Goal: Navigation & Orientation: Find specific page/section

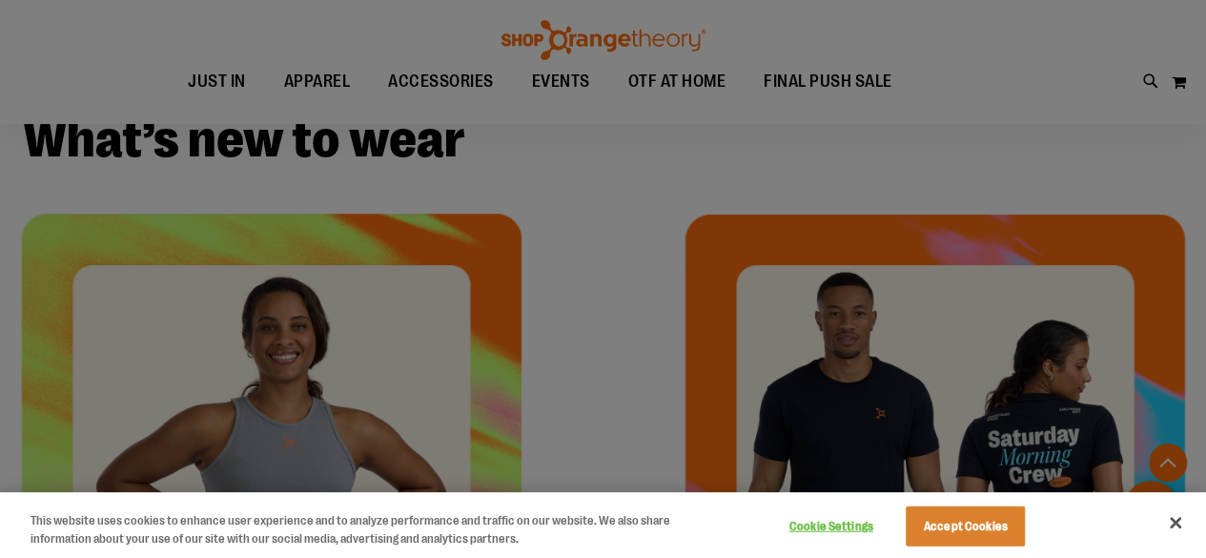
scroll to position [381, 0]
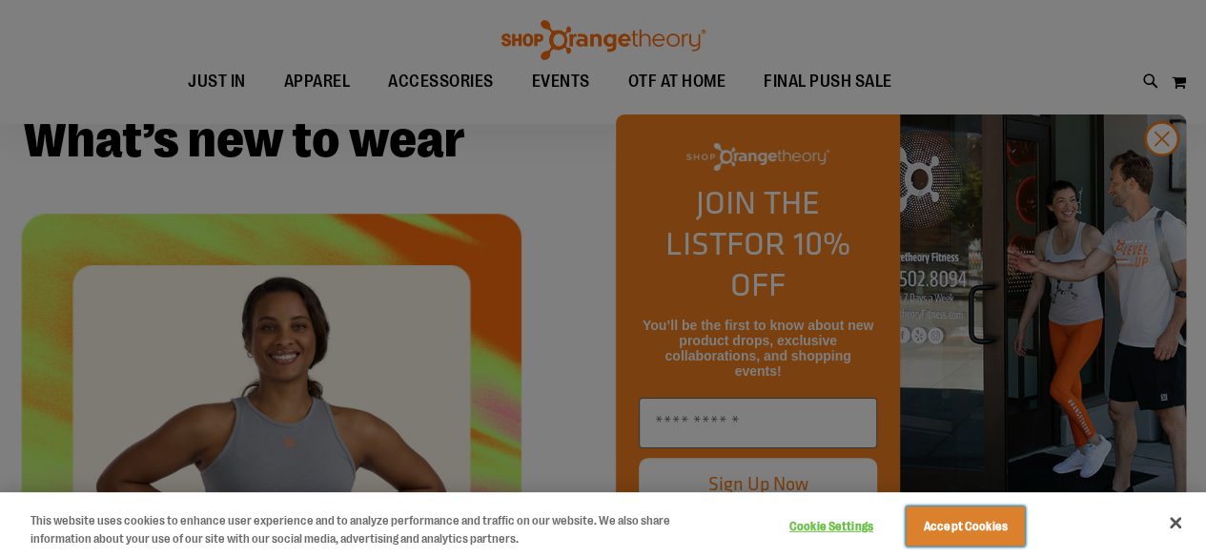
click at [974, 519] on button "Accept Cookies" at bounding box center [965, 526] width 119 height 40
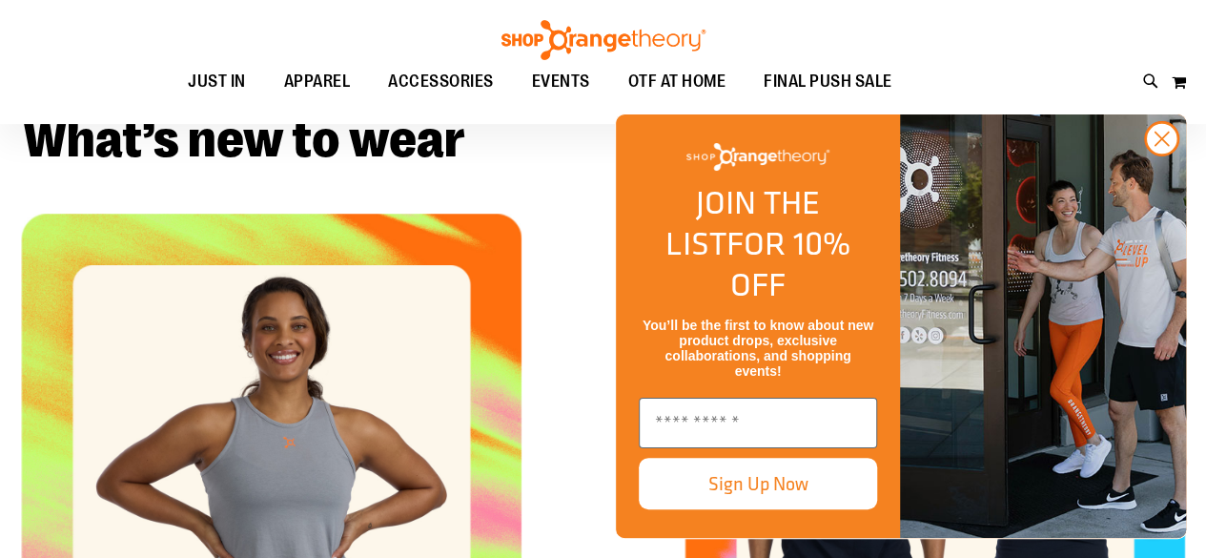
scroll to position [477, 0]
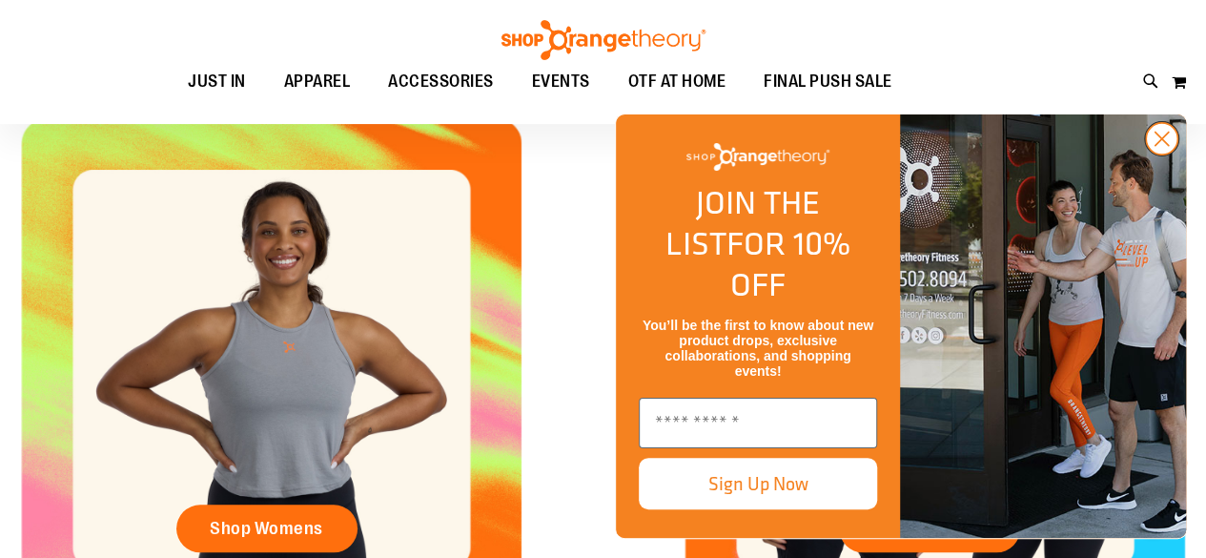
click at [1160, 154] on circle "Close dialog" at bounding box center [1161, 138] width 31 height 31
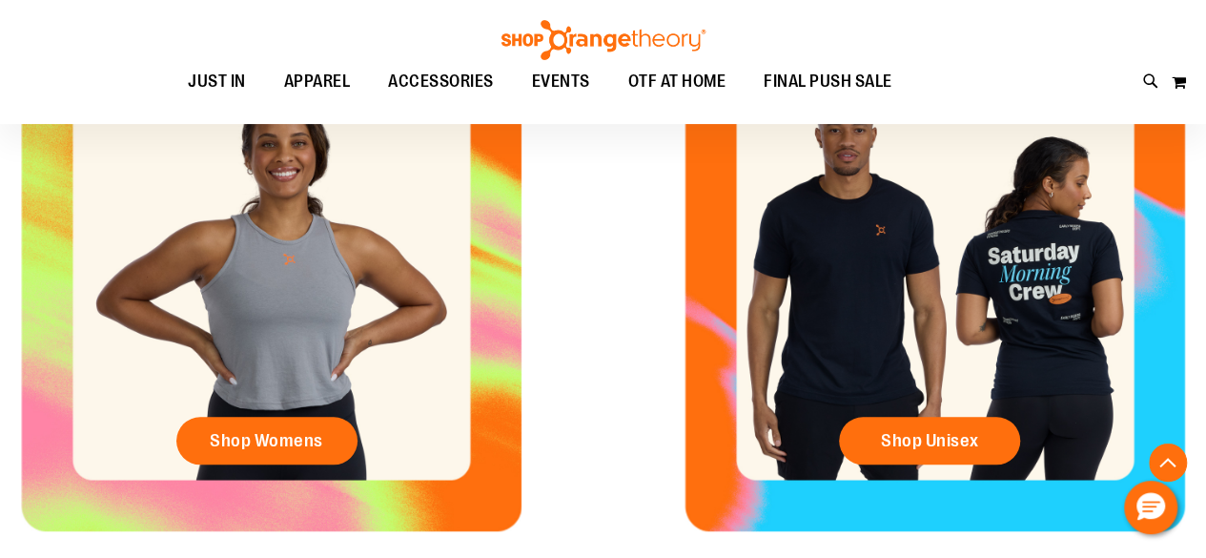
scroll to position [572, 0]
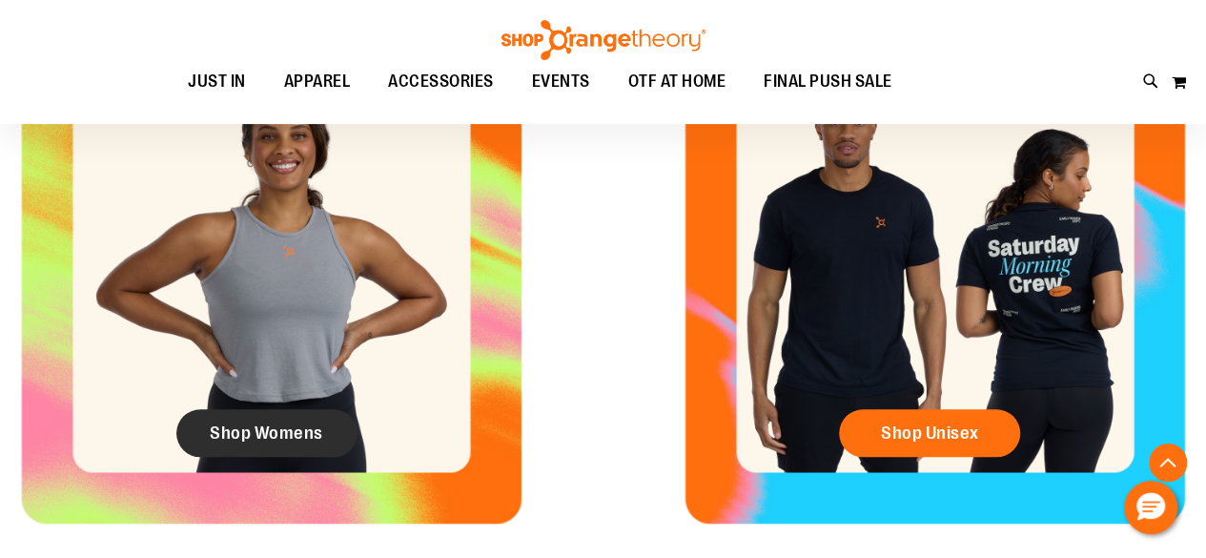
click at [305, 439] on span "Shop Womens" at bounding box center [266, 432] width 113 height 21
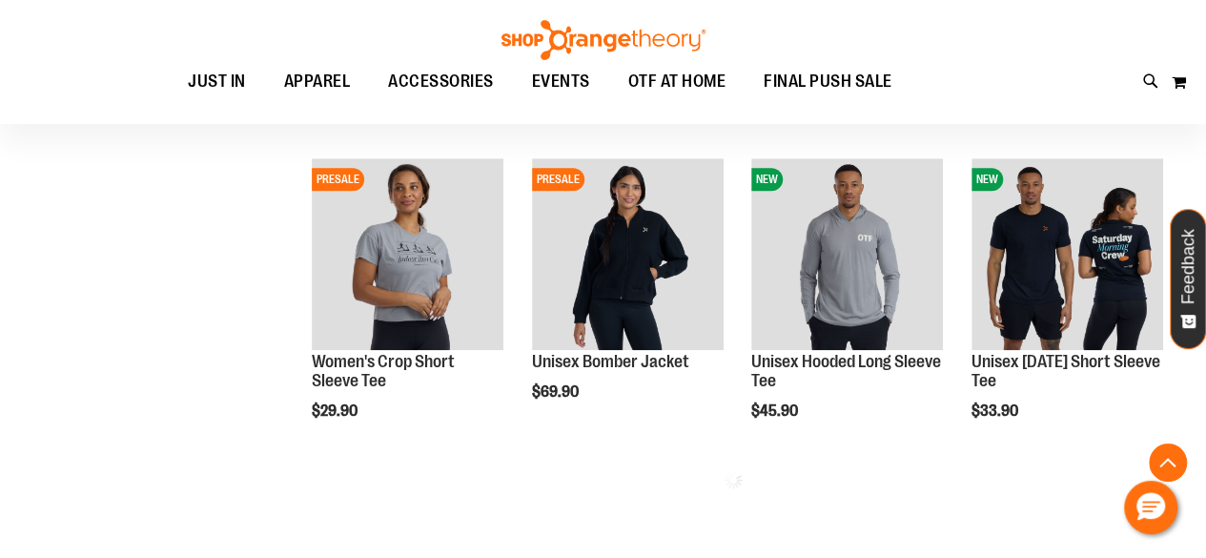
scroll to position [761, 0]
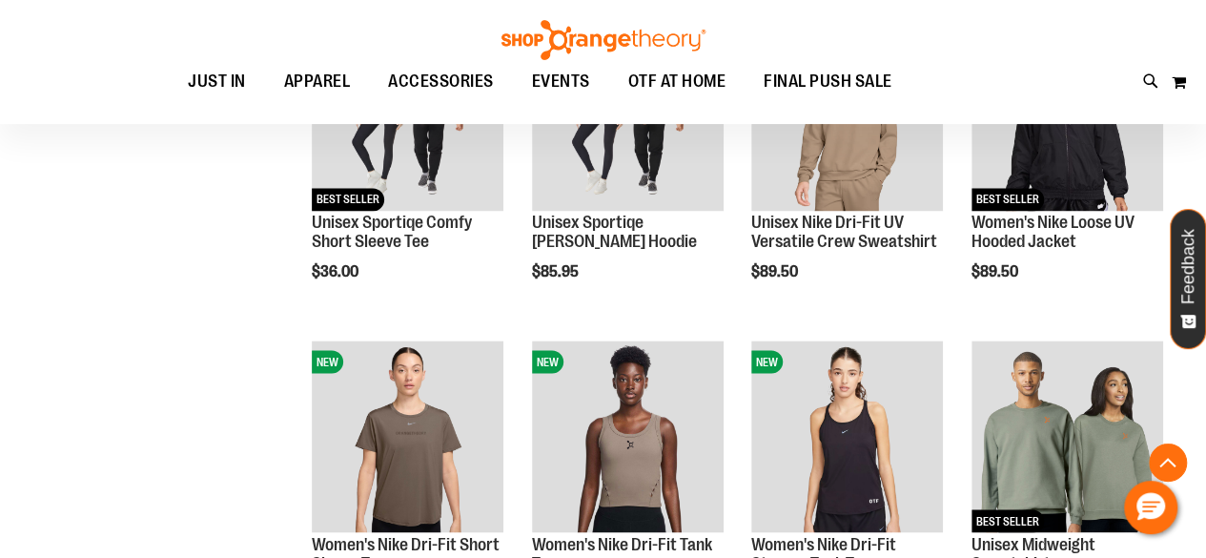
scroll to position [1523, 0]
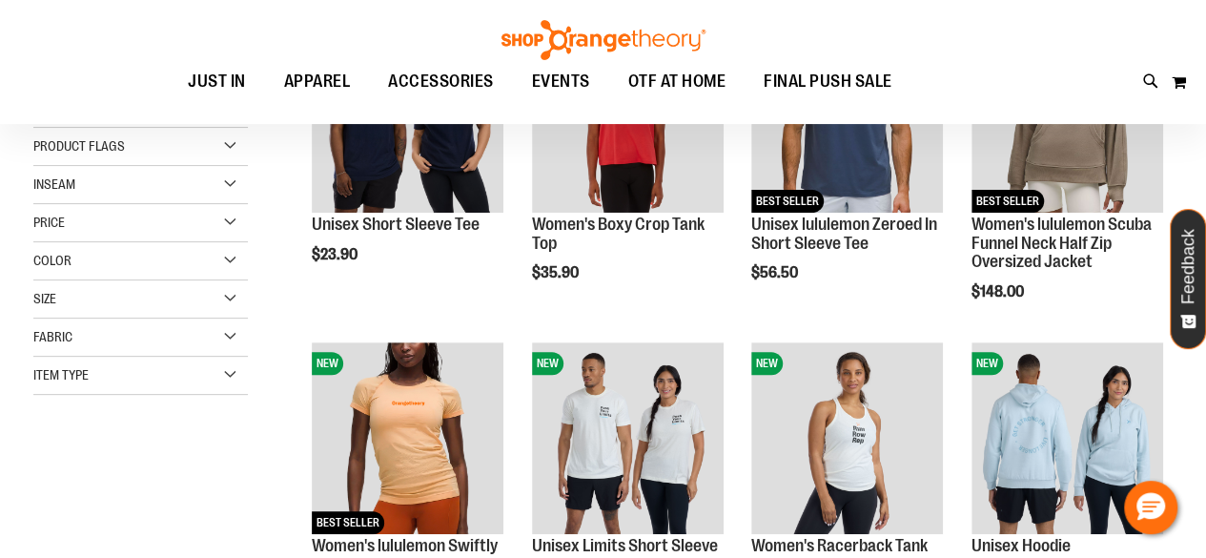
scroll to position [93, 0]
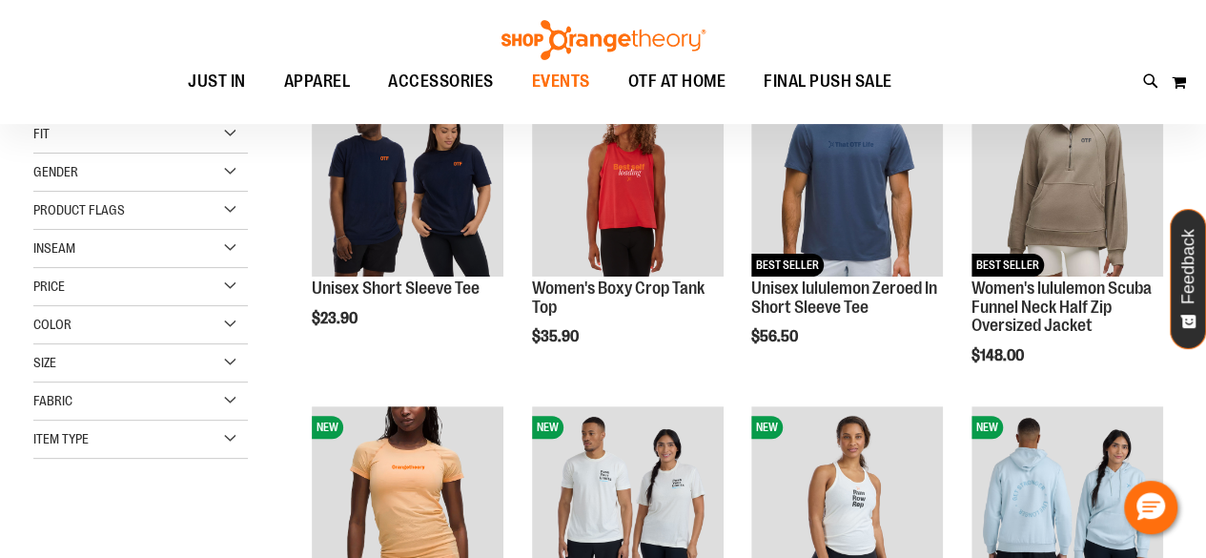
click at [566, 75] on span "EVENTS" at bounding box center [561, 81] width 58 height 43
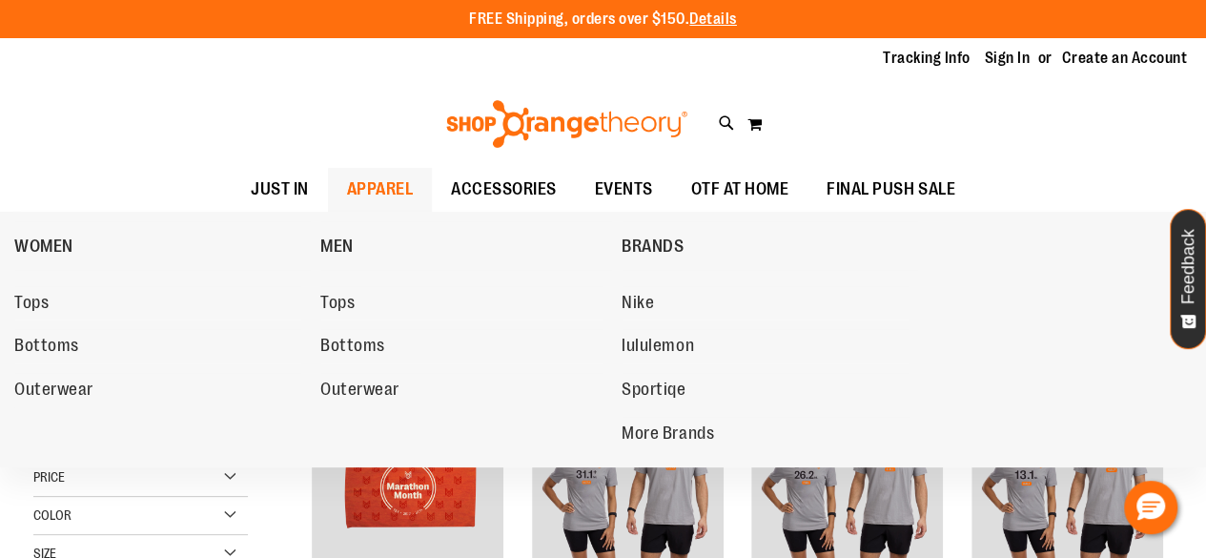
click at [404, 192] on span "APPAREL" at bounding box center [380, 189] width 67 height 43
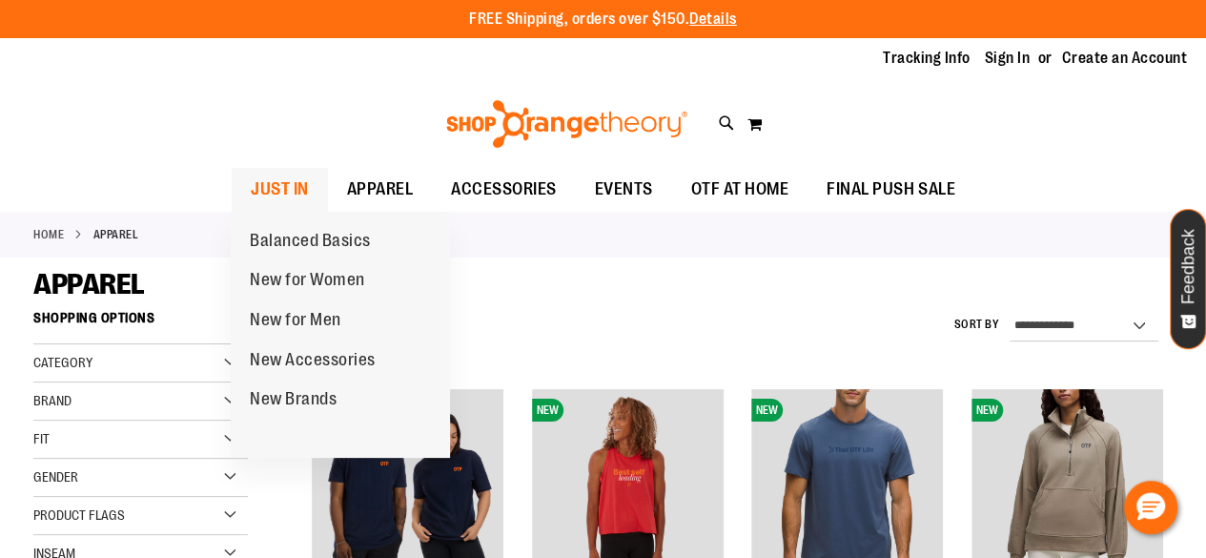
click at [288, 180] on span "JUST IN" at bounding box center [280, 189] width 58 height 43
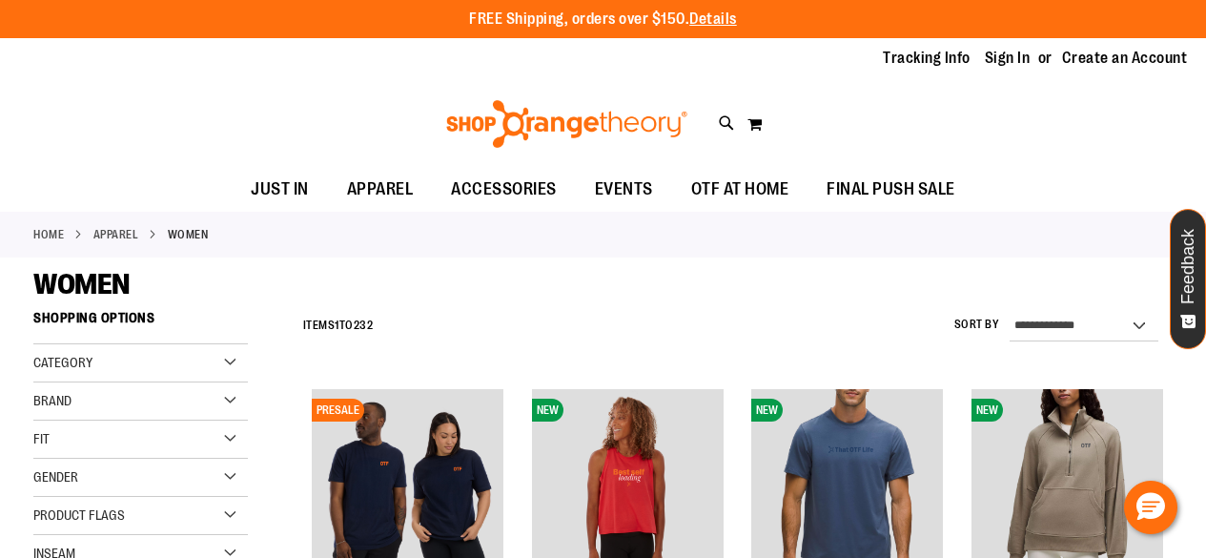
scroll to position [93, 0]
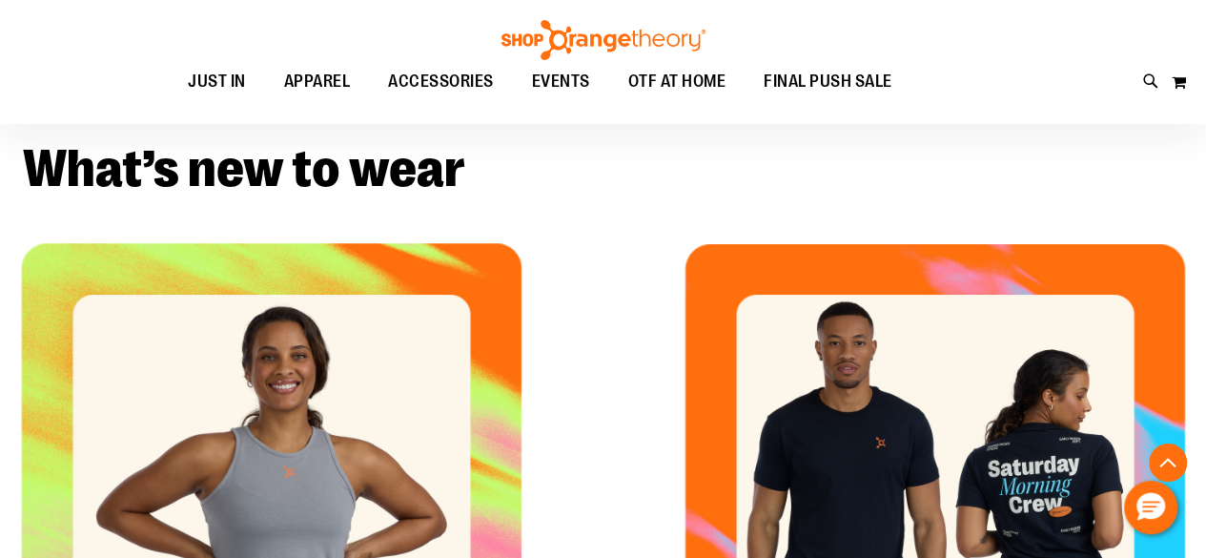
scroll to position [572, 0]
